Goal: Book appointment/travel/reservation

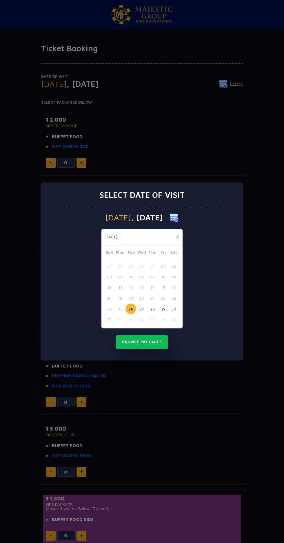
click at [174, 238] on div at bounding box center [175, 237] width 11 height 7
click at [178, 239] on button "button" at bounding box center [177, 237] width 7 height 7
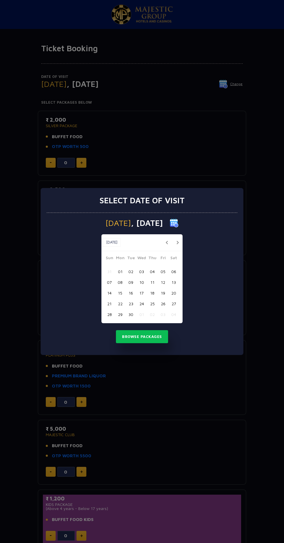
click at [163, 272] on button "05" at bounding box center [163, 271] width 11 height 11
click at [155, 330] on button "Browse Packages" at bounding box center [142, 336] width 52 height 13
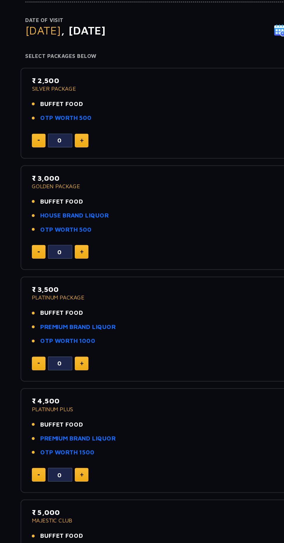
scroll to position [1, 0]
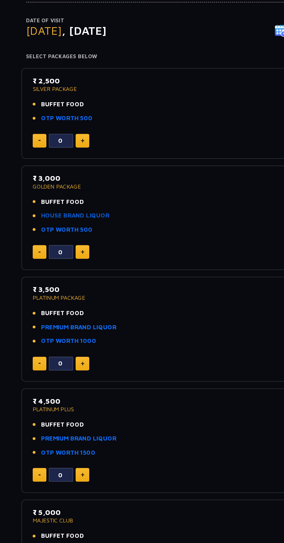
click at [96, 214] on link "HOUSE BRAND LIQUOR" at bounding box center [76, 215] width 49 height 7
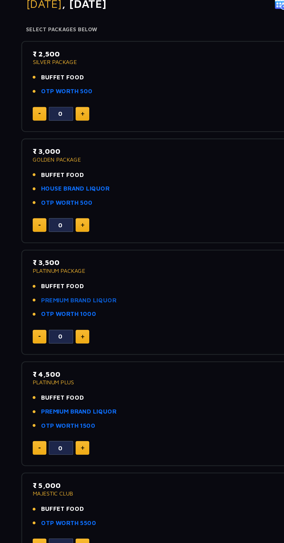
click at [102, 295] on link "PREMIUM BRAND LIQUOR" at bounding box center [79, 295] width 54 height 7
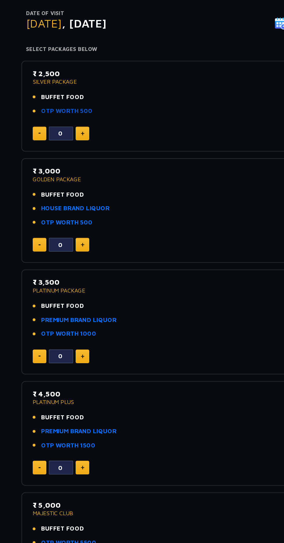
click at [76, 147] on link "OTP WORTH 500" at bounding box center [70, 146] width 37 height 7
click at [101, 296] on link "PREMIUM BRAND LIQUOR" at bounding box center [79, 295] width 54 height 7
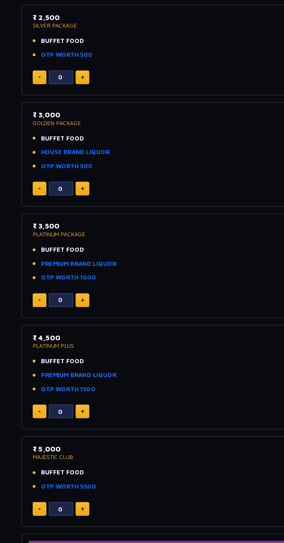
click at [81, 321] on img at bounding box center [81, 321] width 3 height 3
type input "2"
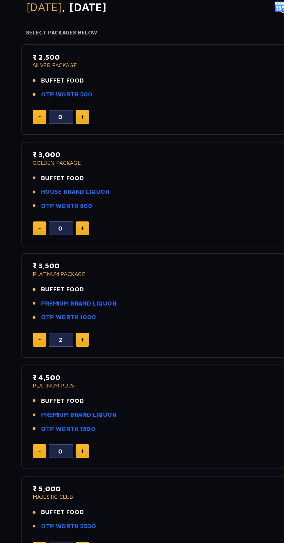
click at [82, 161] on img at bounding box center [81, 162] width 3 height 3
type input "1"
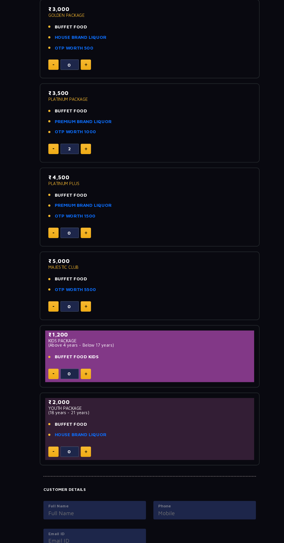
scroll to position [0, 0]
